Goal: Register for event/course

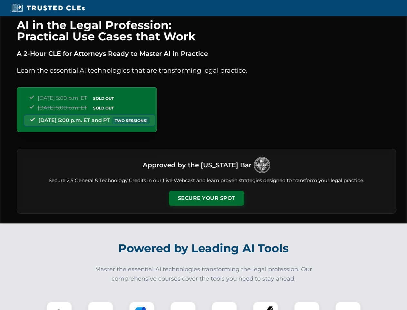
click at [206, 198] on button "Secure Your Spot" at bounding box center [206, 198] width 75 height 15
click at [59, 306] on img at bounding box center [59, 314] width 19 height 19
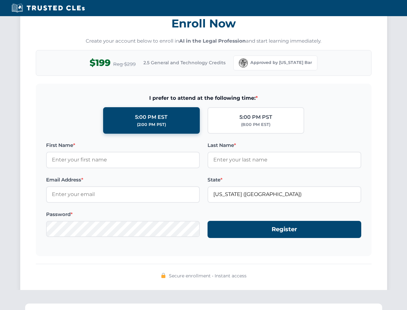
scroll to position [633, 0]
